Goal: Transaction & Acquisition: Purchase product/service

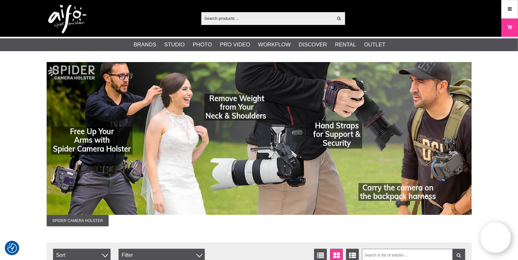
click at [210, 15] on input "text" at bounding box center [267, 18] width 132 height 10
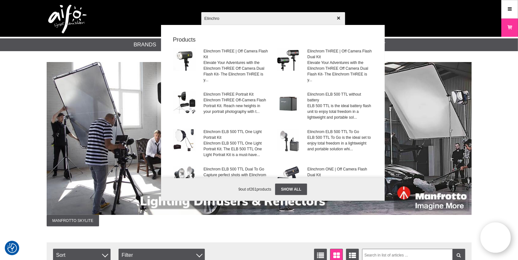
type input "Elinchrom"
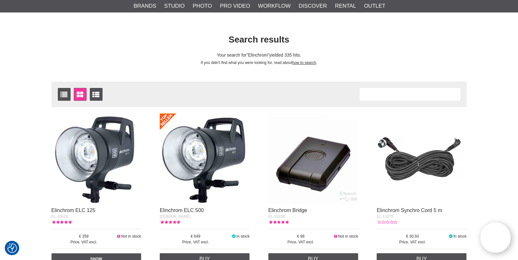
scroll to position [34, 0]
click at [385, 97] on div "Number of articles 335" at bounding box center [410, 94] width 101 height 13
click at [379, 95] on div "Number of articles 335" at bounding box center [410, 94] width 101 height 13
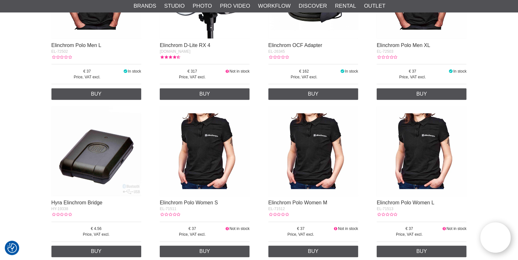
scroll to position [0, 0]
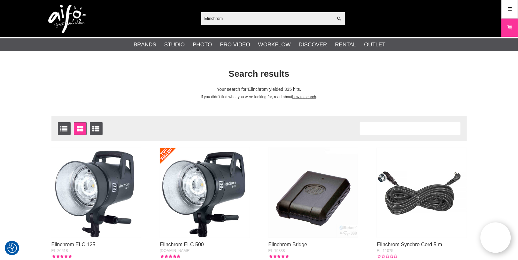
click at [232, 19] on input "Elinchrom" at bounding box center [267, 18] width 132 height 10
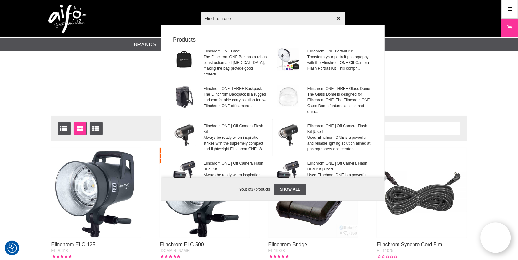
type input "Elinchrom one"
click at [224, 123] on span "Elinchrom ONE | Off Camera Flash Kit" at bounding box center [236, 129] width 65 height 12
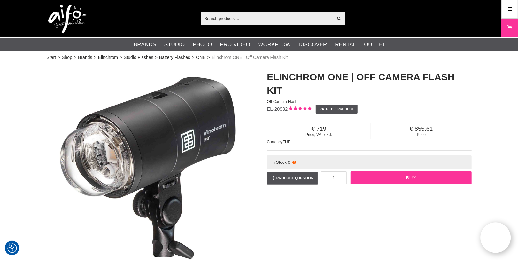
click at [398, 177] on link "Buy" at bounding box center [410, 177] width 121 height 13
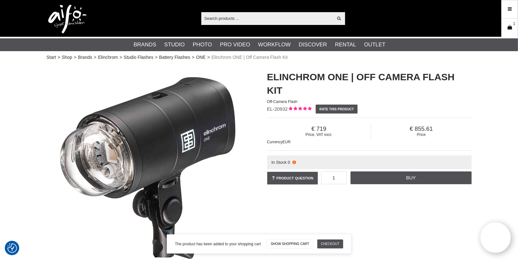
click at [512, 24] on link "Cart 1" at bounding box center [510, 27] width 16 height 15
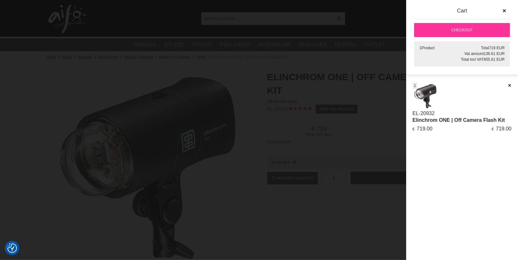
click at [453, 28] on link "Checkout" at bounding box center [462, 30] width 96 height 14
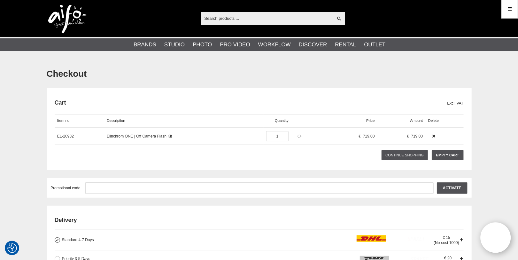
click at [299, 135] on icon at bounding box center [299, 136] width 5 height 4
click at [373, 135] on span "719.00" at bounding box center [369, 136] width 12 height 4
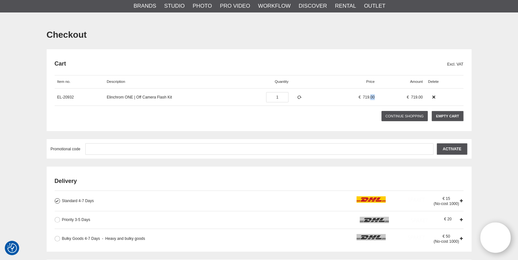
scroll to position [34, 0]
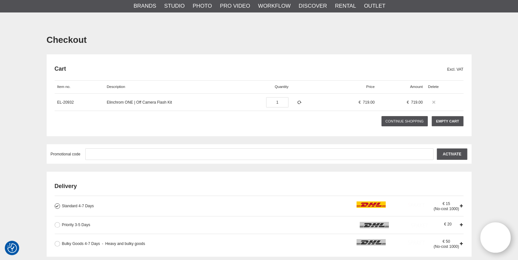
click at [432, 101] on icon at bounding box center [434, 102] width 4 height 4
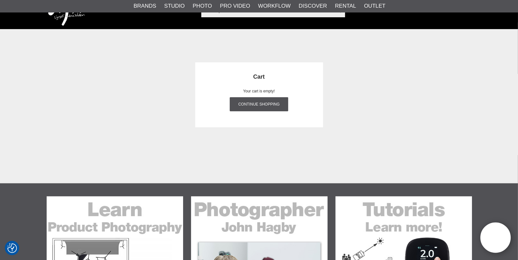
scroll to position [0, 0]
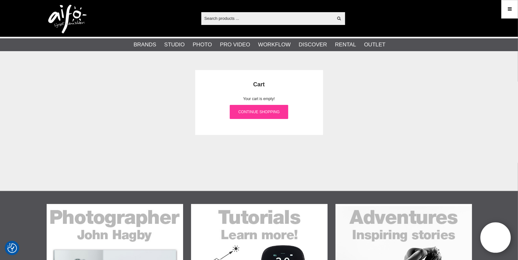
click at [249, 113] on link "Continue shopping" at bounding box center [259, 112] width 58 height 14
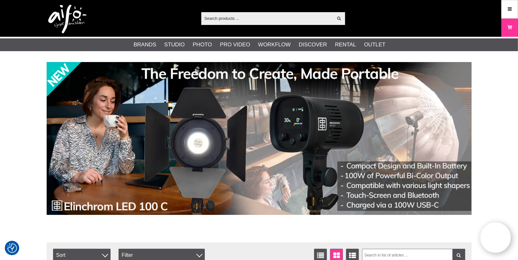
paste input "Elinchrom ONE / Off Camera Flash Kit"
type input "Elinchrom ONE / Off Camera Flash Kit"
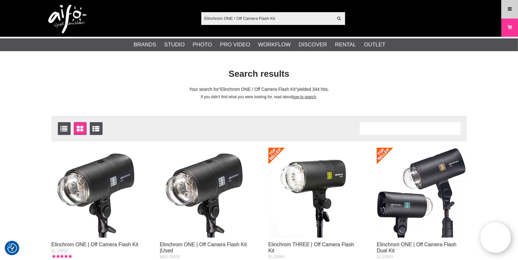
click at [510, 7] on icon at bounding box center [510, 9] width 6 height 7
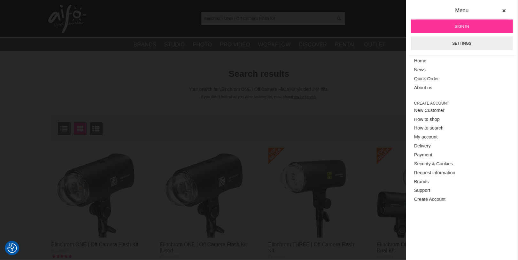
click at [460, 24] on span "Sign in" at bounding box center [462, 27] width 14 height 6
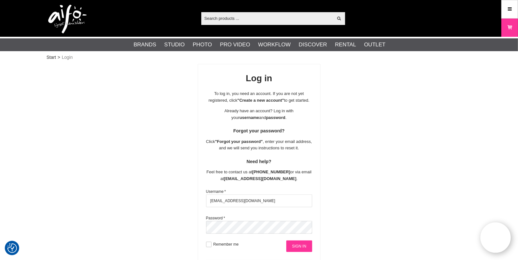
click at [297, 248] on input "Sign in" at bounding box center [299, 246] width 26 height 12
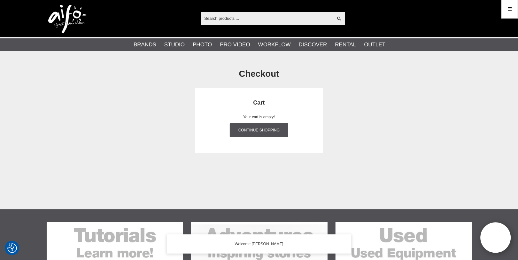
click at [214, 17] on input "text" at bounding box center [267, 18] width 132 height 10
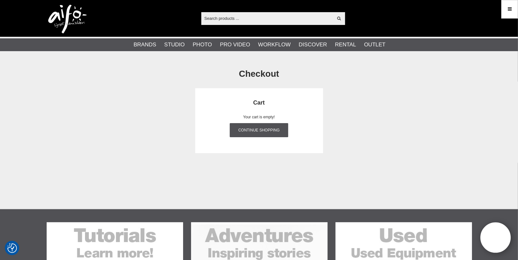
paste input "Elinchrom ONE / Off Camera Flash Kit"
type input "Elinchrom ONE / Off Camera Flash Kit"
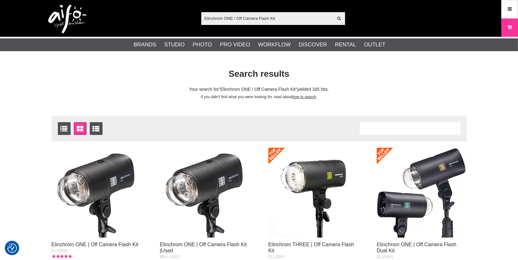
click at [88, 204] on img at bounding box center [96, 193] width 90 height 90
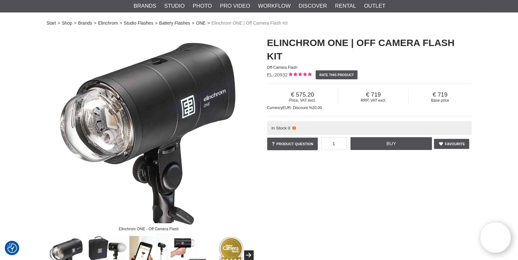
scroll to position [34, 0]
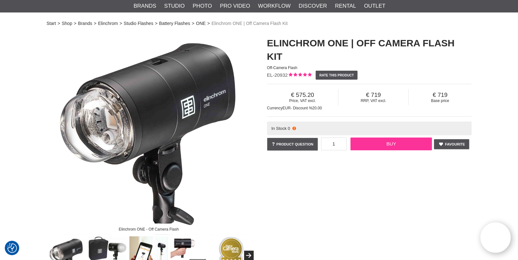
click at [386, 142] on link "Buy" at bounding box center [390, 143] width 81 height 13
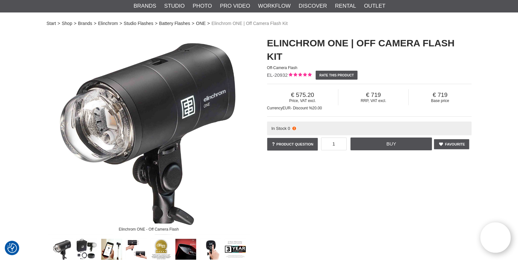
scroll to position [0, 0]
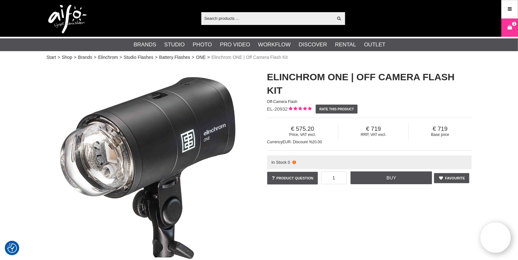
paste input "Elinchrom Transmitter Pro - Nikon"
type input "Elinchrom Transmitter Pro - Nikon"
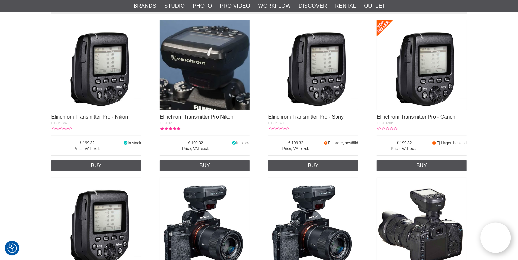
scroll to position [136, 0]
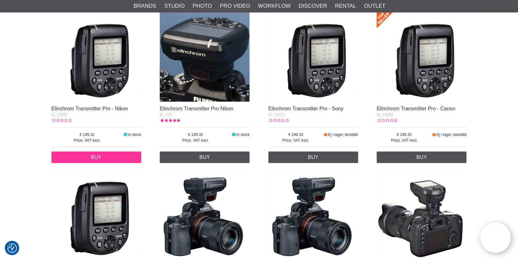
click at [94, 156] on link "Buy" at bounding box center [96, 157] width 90 height 12
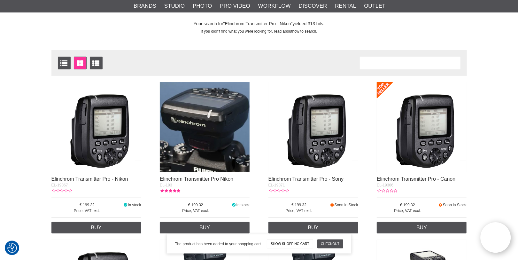
scroll to position [0, 0]
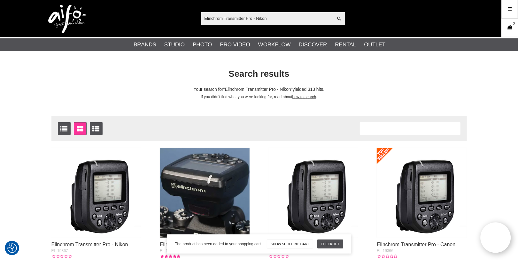
click at [510, 27] on icon at bounding box center [509, 27] width 6 height 7
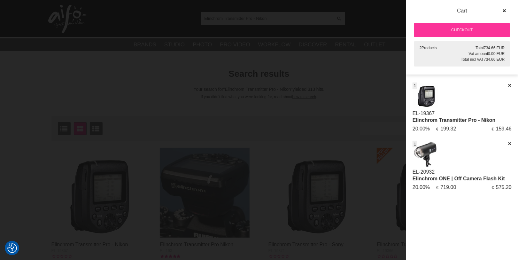
click at [129, 75] on div at bounding box center [259, 130] width 518 height 260
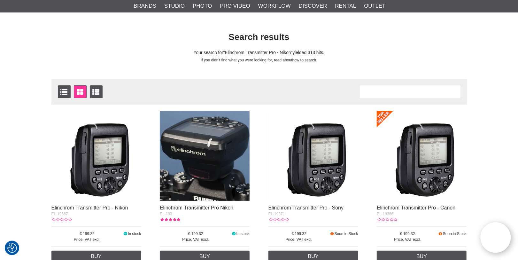
scroll to position [34, 0]
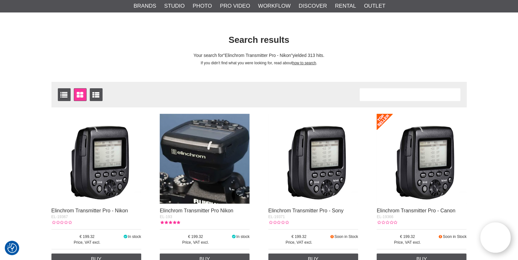
click at [368, 59] on div "Search results Your search for Elinchrom Transmitter Pro - Nikon yielded 313 hi…" at bounding box center [259, 50] width 425 height 32
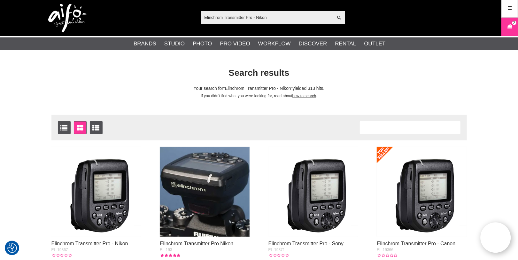
scroll to position [0, 0]
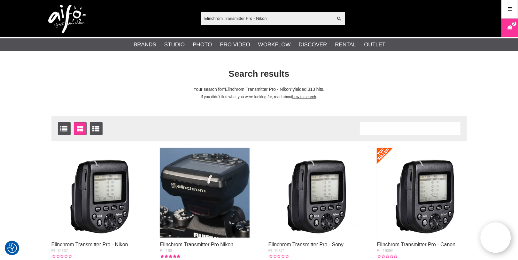
click at [227, 16] on input "Elinchrom Transmitter Pro - Nikon" at bounding box center [267, 18] width 132 height 10
paste input "Elinchrom Portalite Octa Softbox 56cm"
type input "Elinchrom Portalite Octa Softbox 56cm"
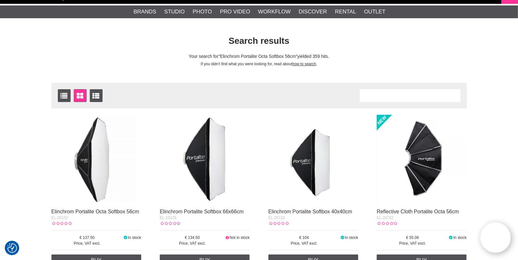
scroll to position [34, 0]
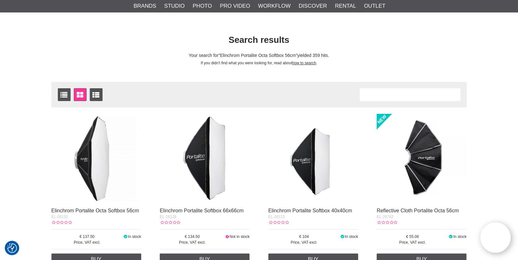
click at [89, 154] on img at bounding box center [96, 159] width 90 height 90
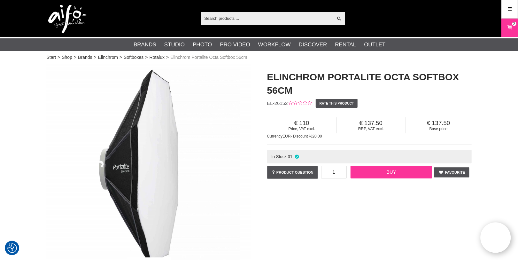
click at [384, 173] on link "Buy" at bounding box center [390, 171] width 81 height 13
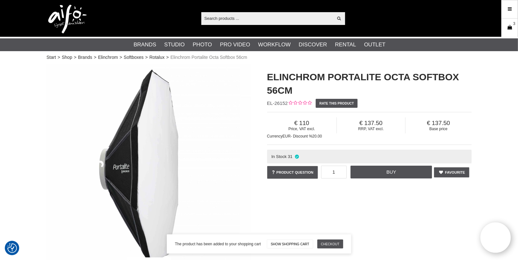
click at [509, 28] on icon at bounding box center [509, 27] width 6 height 7
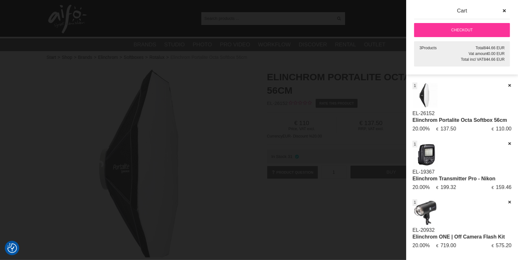
click at [463, 30] on link "Checkout" at bounding box center [462, 30] width 96 height 14
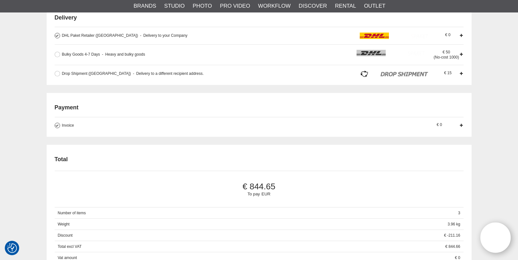
scroll to position [238, 0]
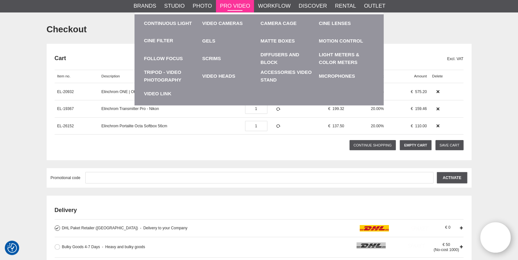
scroll to position [34, 0]
